Goal: Use online tool/utility: Utilize a website feature to perform a specific function

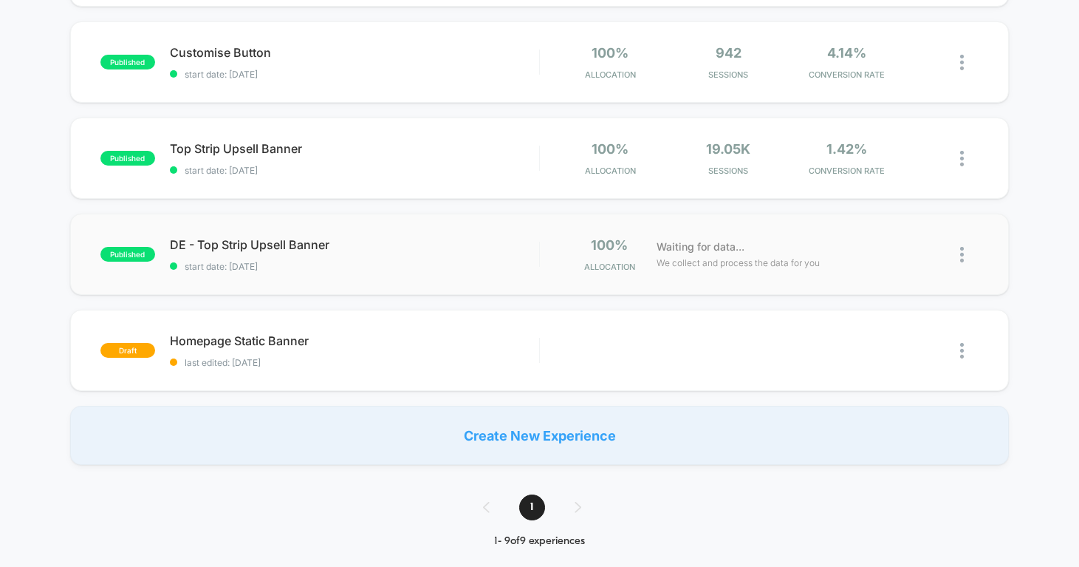
scroll to position [623, 0]
click at [343, 242] on icon at bounding box center [342, 243] width 9 height 9
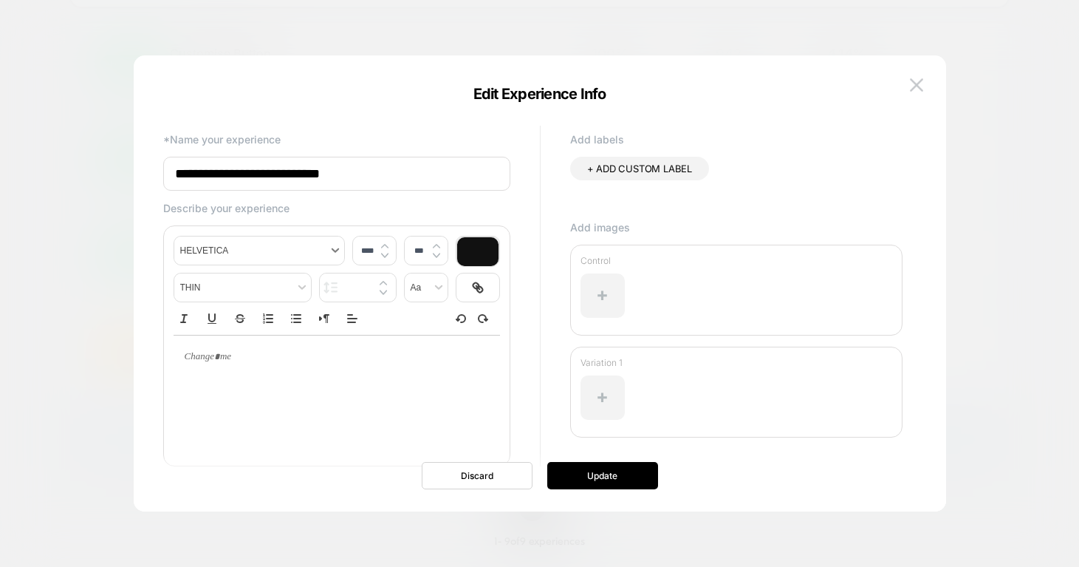
scroll to position [37, 0]
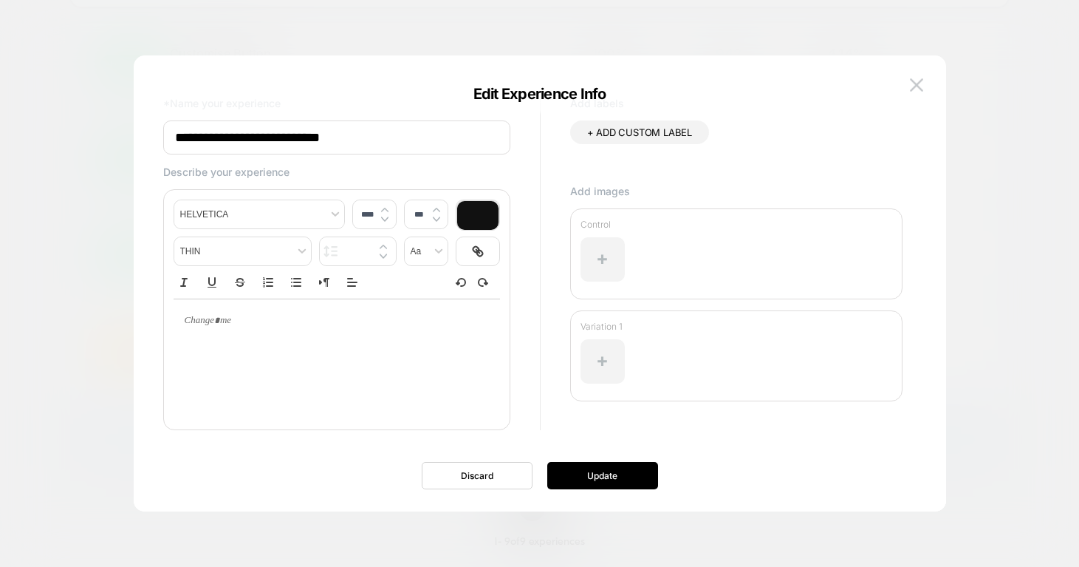
click at [912, 70] on div "**********" at bounding box center [540, 290] width 768 height 441
click at [915, 76] on button at bounding box center [917, 85] width 22 height 22
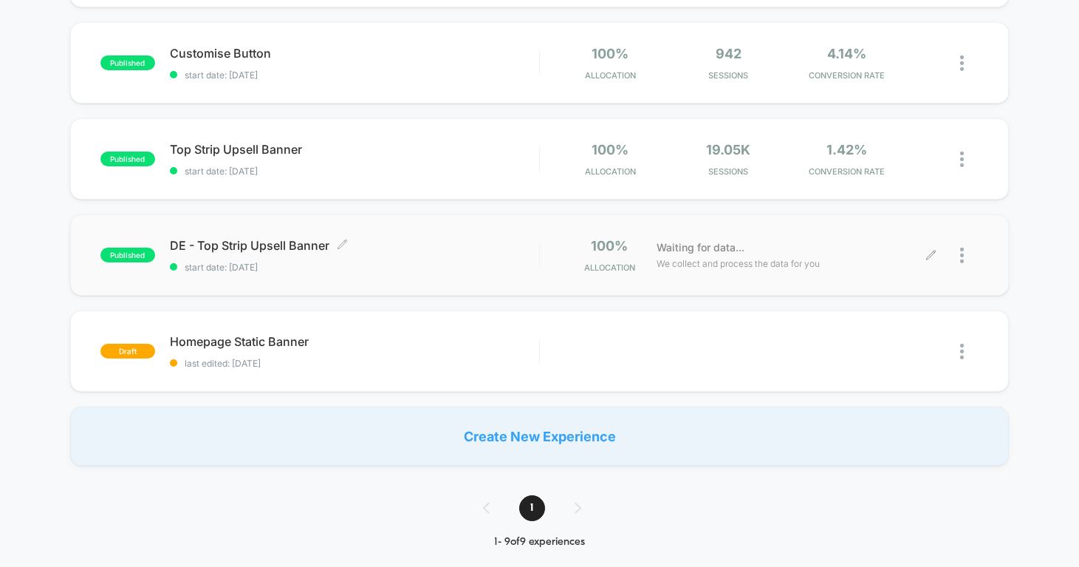
click at [926, 252] on icon at bounding box center [931, 255] width 11 height 11
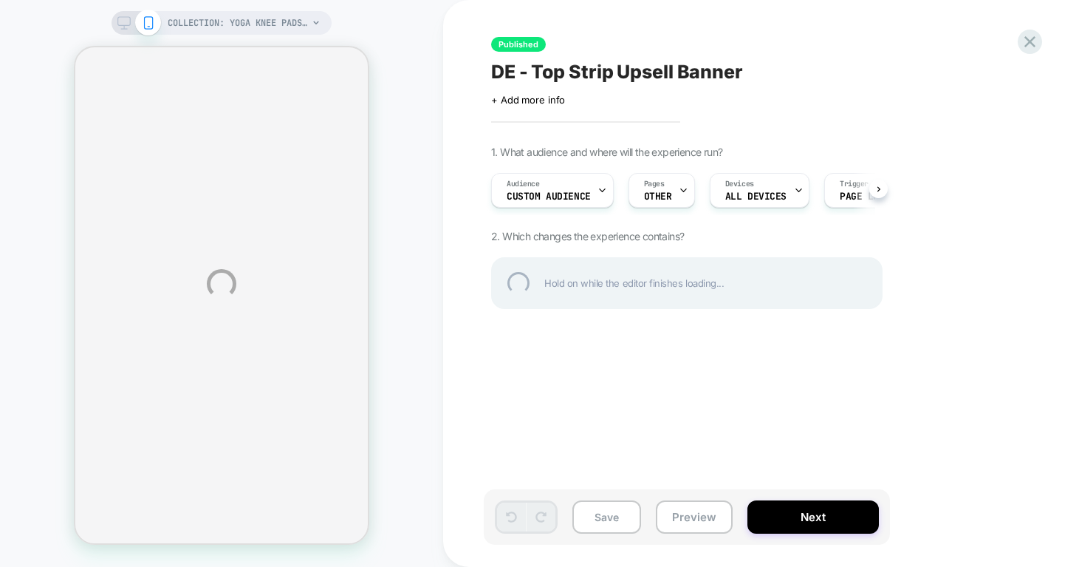
click at [738, 182] on div "COLLECTION: Yoga Knee Pads (Category) COLLECTION: Yoga Knee Pads (Category) Pub…" at bounding box center [539, 283] width 1079 height 567
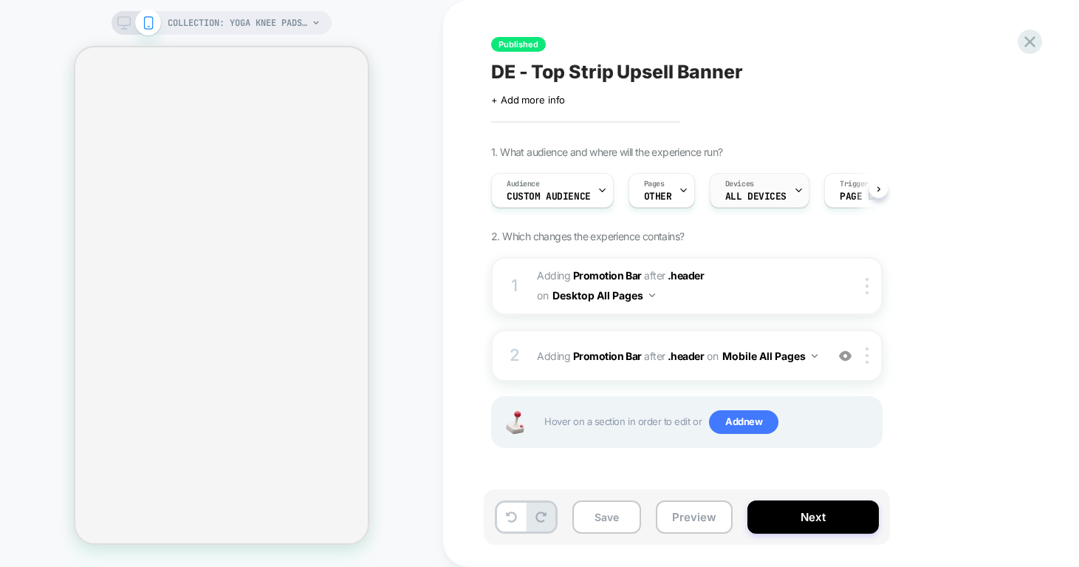
click at [785, 193] on div "Devices ALL DEVICES" at bounding box center [756, 190] width 91 height 33
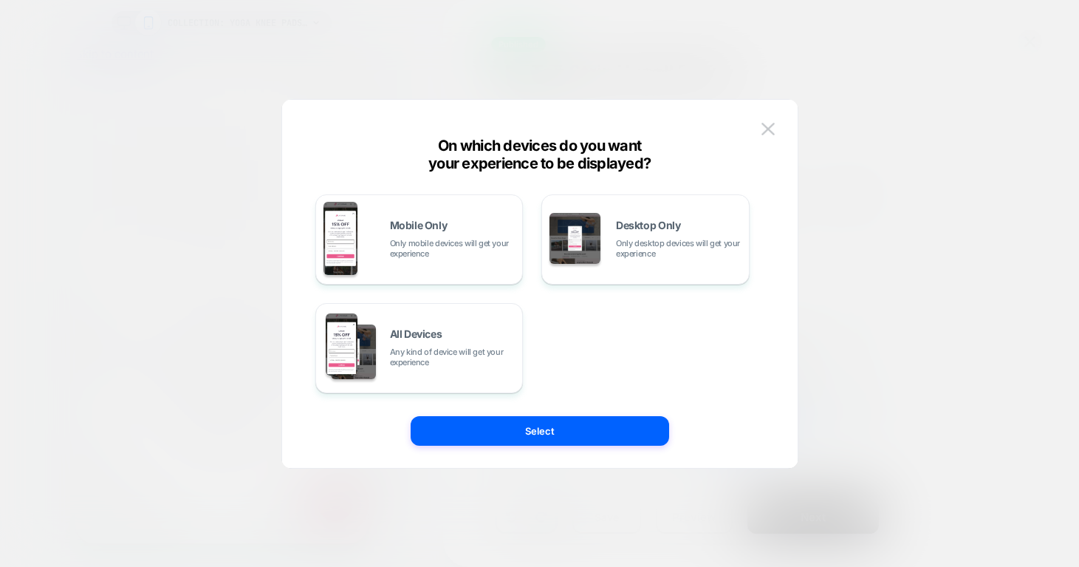
scroll to position [0, 7]
click at [767, 129] on img at bounding box center [768, 129] width 13 height 13
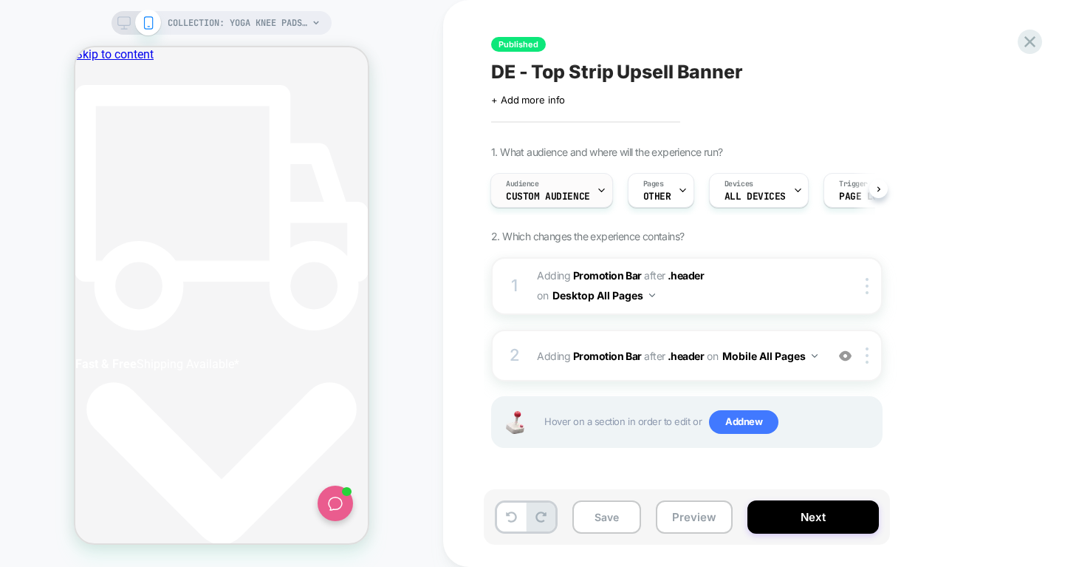
click at [589, 188] on div "Audience Custom Audience" at bounding box center [548, 190] width 114 height 33
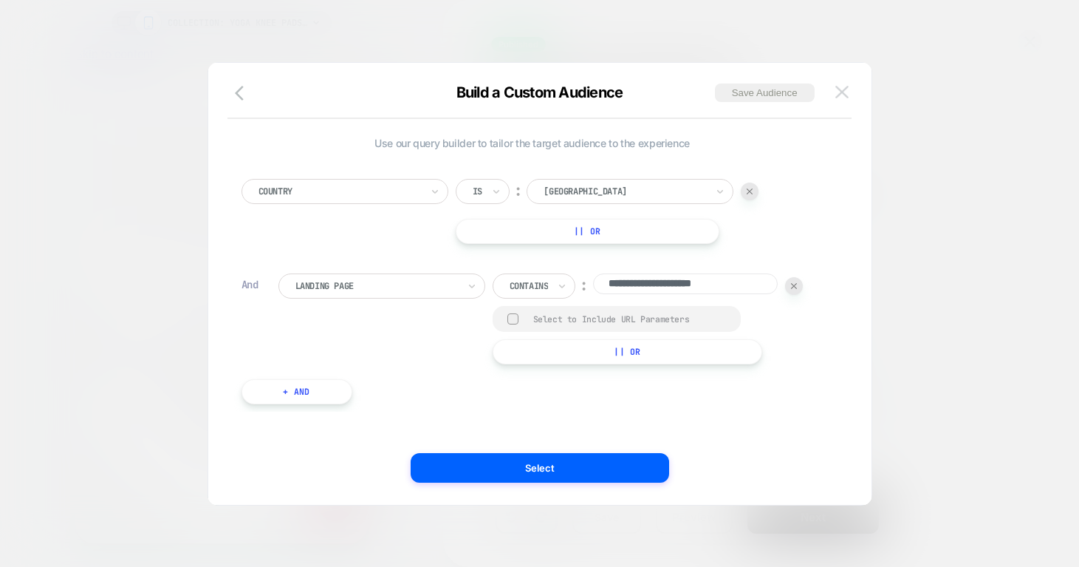
scroll to position [0, 556]
click at [845, 89] on img at bounding box center [841, 92] width 13 height 13
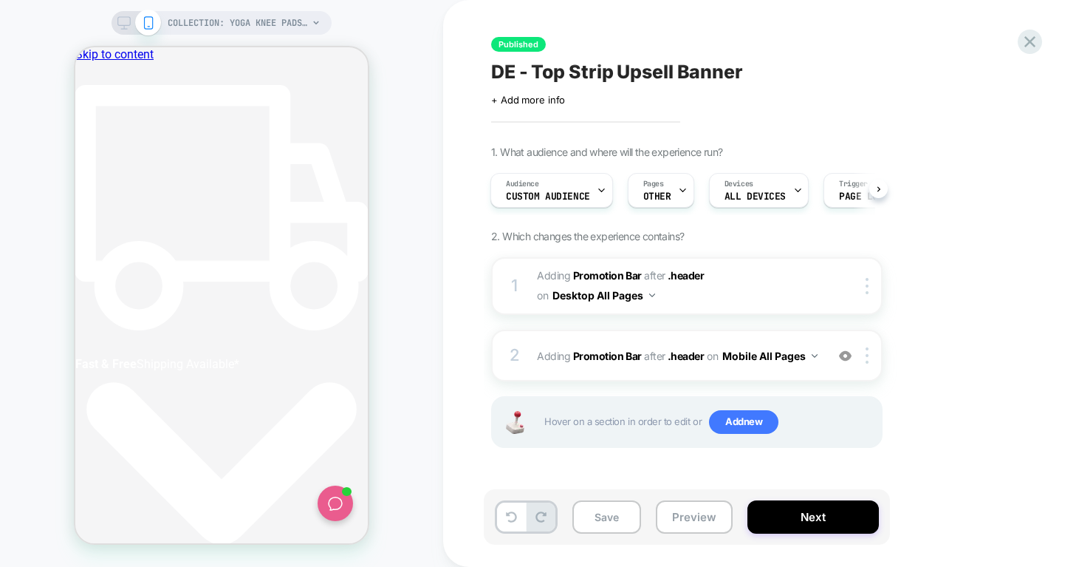
click at [134, 26] on div at bounding box center [136, 22] width 38 height 13
click at [1028, 37] on icon at bounding box center [1030, 42] width 20 height 20
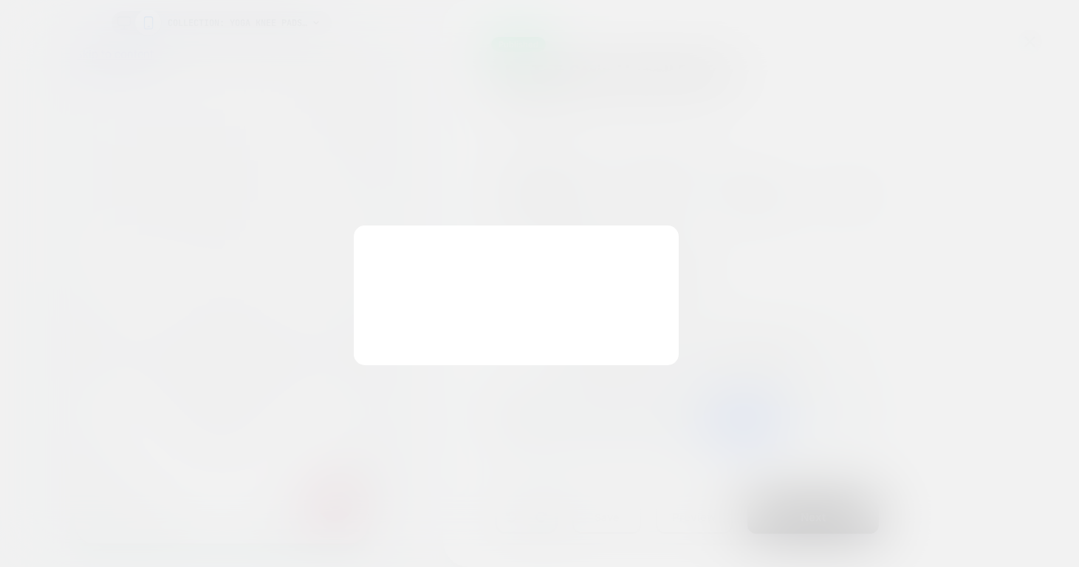
scroll to position [0, 556]
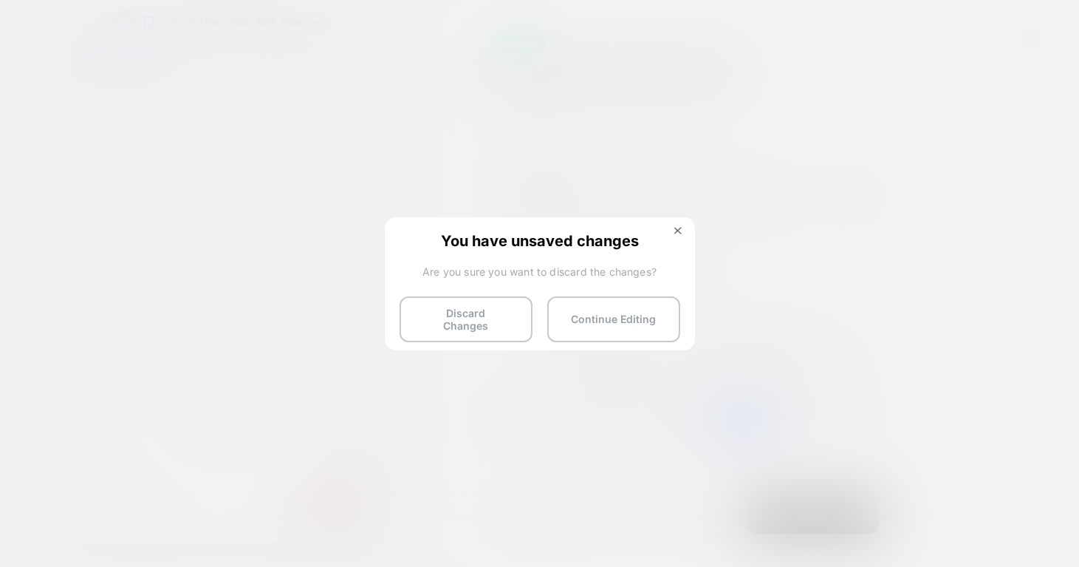
drag, startPoint x: 481, startPoint y: 301, endPoint x: 558, endPoint y: 304, distance: 77.6
click at [481, 301] on button "Discard Changes" at bounding box center [466, 319] width 133 height 46
